Goal: Communication & Community: Share content

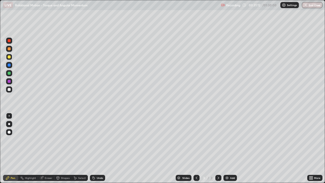
scroll to position [183, 325]
click at [8, 73] on div at bounding box center [9, 73] width 3 height 3
click at [9, 90] on div at bounding box center [9, 89] width 3 height 3
click at [9, 57] on div at bounding box center [9, 56] width 3 height 3
click at [11, 87] on div at bounding box center [9, 89] width 6 height 6
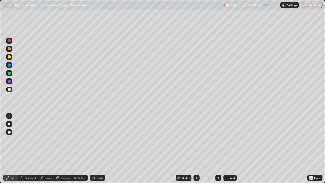
click at [9, 57] on div at bounding box center [9, 56] width 3 height 3
click at [99, 179] on div "Undo" at bounding box center [100, 177] width 6 height 3
click at [228, 177] on div "Add" at bounding box center [229, 178] width 13 height 6
click at [9, 89] on div at bounding box center [9, 89] width 3 height 3
click at [97, 177] on div "Undo" at bounding box center [100, 177] width 6 height 3
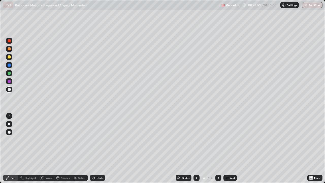
click at [9, 48] on div at bounding box center [9, 48] width 3 height 3
click at [9, 90] on div at bounding box center [9, 89] width 3 height 3
click at [99, 177] on div "Undo" at bounding box center [100, 177] width 6 height 3
click at [9, 73] on div at bounding box center [9, 73] width 3 height 3
click at [9, 89] on div at bounding box center [9, 89] width 3 height 3
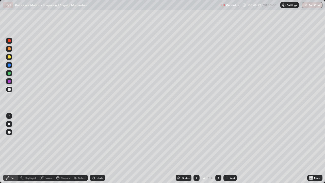
click at [8, 73] on div at bounding box center [9, 73] width 3 height 3
click at [10, 91] on div at bounding box center [9, 89] width 6 height 6
click at [9, 73] on div at bounding box center [9, 73] width 3 height 3
click at [100, 178] on div "Undo" at bounding box center [100, 177] width 6 height 3
click at [101, 178] on div "Undo" at bounding box center [100, 177] width 6 height 3
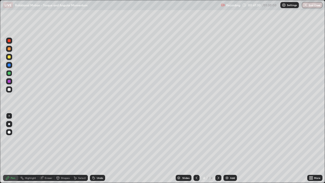
click at [9, 57] on div at bounding box center [9, 56] width 3 height 3
click at [229, 178] on div "Add" at bounding box center [229, 178] width 13 height 6
click at [9, 73] on div at bounding box center [9, 73] width 3 height 3
click at [48, 177] on div "Eraser" at bounding box center [49, 177] width 8 height 3
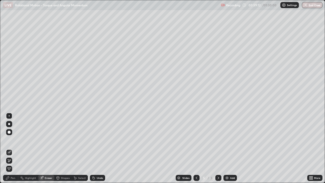
click at [11, 177] on div "Pen" at bounding box center [13, 177] width 5 height 3
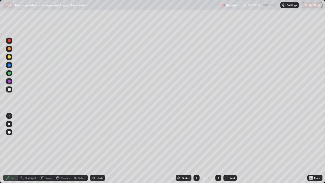
click at [8, 49] on div at bounding box center [9, 48] width 3 height 3
click at [98, 177] on div "Undo" at bounding box center [100, 177] width 6 height 3
click at [102, 178] on div "Undo" at bounding box center [100, 177] width 6 height 3
click at [9, 90] on div at bounding box center [9, 89] width 3 height 3
click at [9, 57] on div at bounding box center [9, 56] width 3 height 3
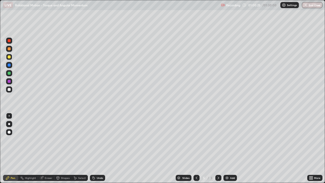
click at [9, 81] on div at bounding box center [9, 81] width 3 height 3
click at [8, 66] on div at bounding box center [9, 64] width 3 height 3
click at [9, 90] on div at bounding box center [9, 89] width 3 height 3
click at [97, 177] on div "Undo" at bounding box center [100, 177] width 6 height 3
click at [98, 177] on div "Undo" at bounding box center [100, 177] width 6 height 3
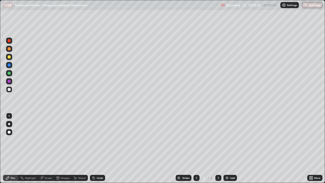
click at [11, 58] on div at bounding box center [9, 57] width 6 height 6
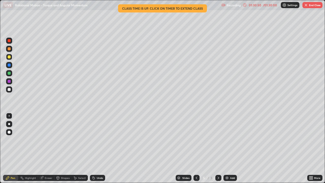
click at [312, 6] on button "End Class" at bounding box center [312, 5] width 20 height 6
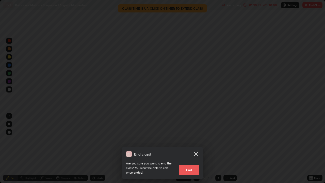
click at [189, 168] on button "End" at bounding box center [189, 169] width 20 height 10
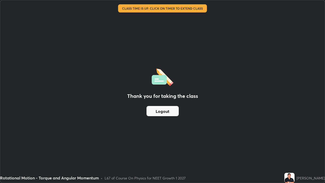
click at [173, 109] on button "Logout" at bounding box center [162, 111] width 32 height 10
